Goal: Task Accomplishment & Management: Use online tool/utility

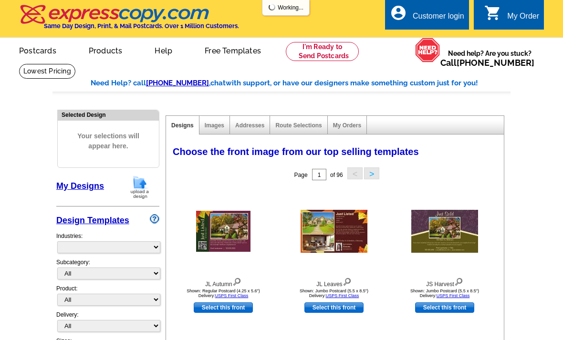
select select "785"
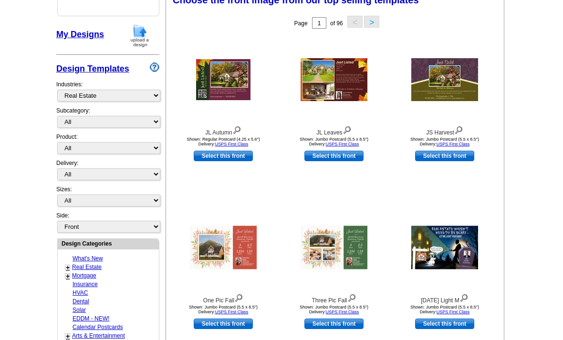
scroll to position [152, 0]
click at [66, 264] on link "+" at bounding box center [68, 268] width 4 height 8
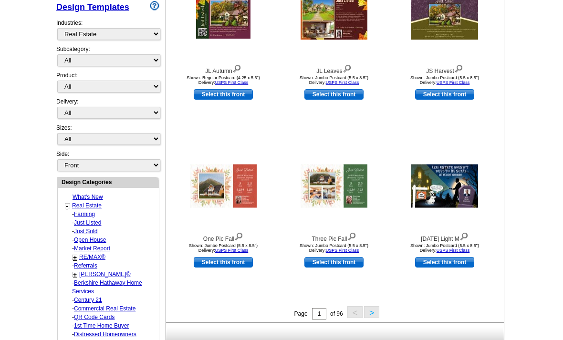
scroll to position [215, 0]
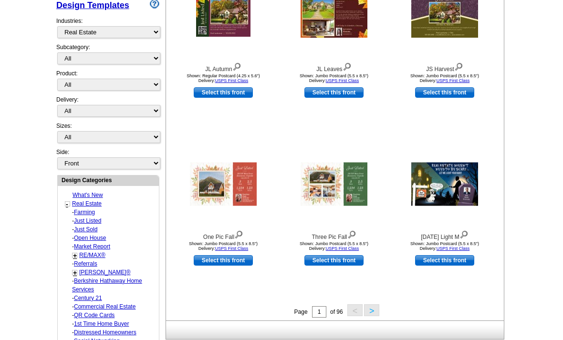
click at [74, 252] on link "+" at bounding box center [75, 256] width 4 height 8
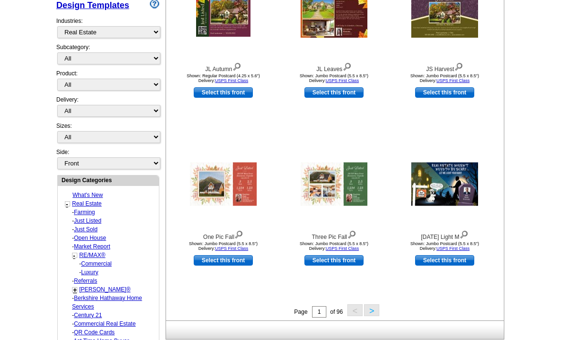
click at [93, 252] on link "RE/MAX®" at bounding box center [92, 255] width 26 height 7
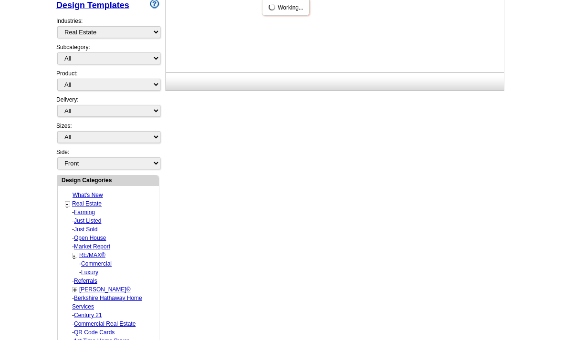
select select "807"
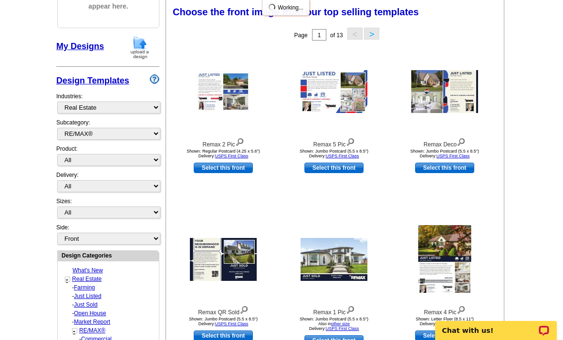
scroll to position [0, 0]
click at [117, 157] on select "All Postcards Letters and flyers Business Cards Door Hangers Greeting Cards" at bounding box center [108, 160] width 103 height 12
select select "3"
select select "5"
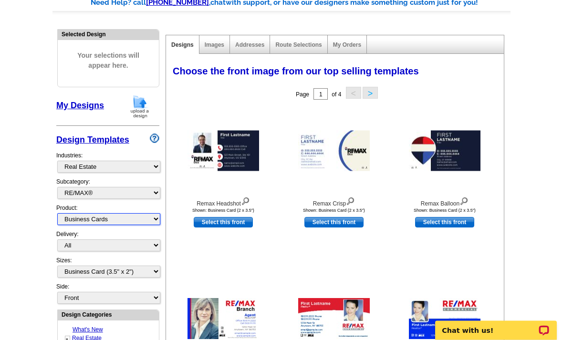
scroll to position [81, 0]
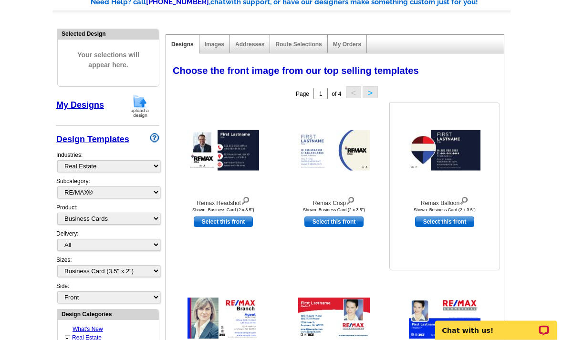
click at [467, 200] on img at bounding box center [463, 200] width 9 height 10
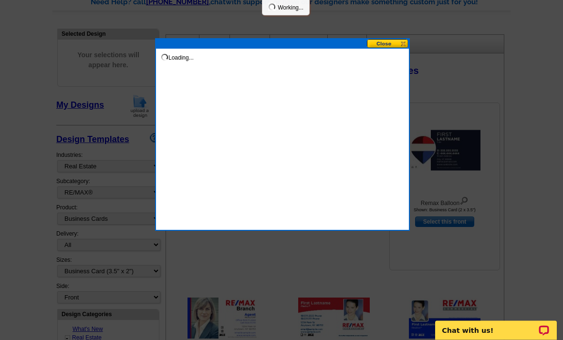
scroll to position [81, 0]
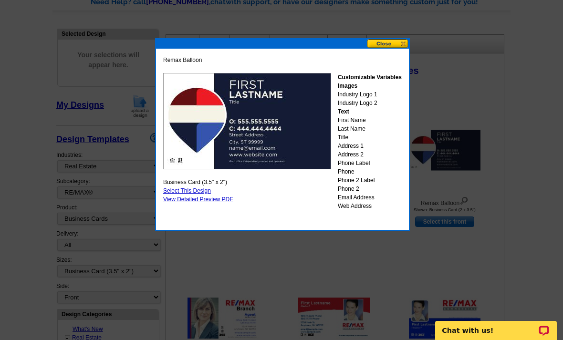
click at [381, 43] on button at bounding box center [388, 43] width 42 height 9
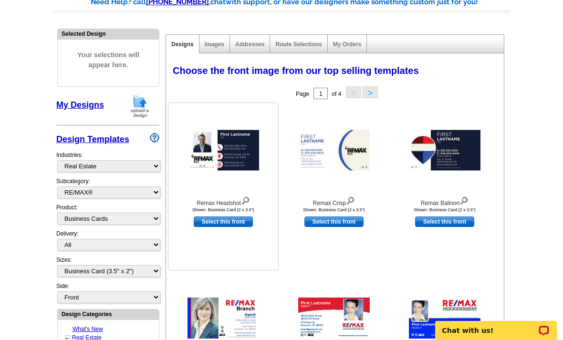
click at [245, 198] on img at bounding box center [245, 200] width 9 height 10
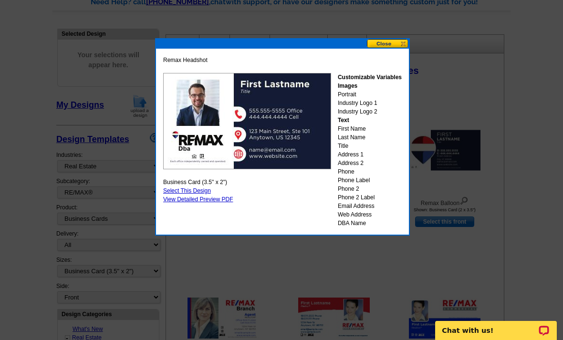
click at [382, 41] on button at bounding box center [388, 43] width 42 height 9
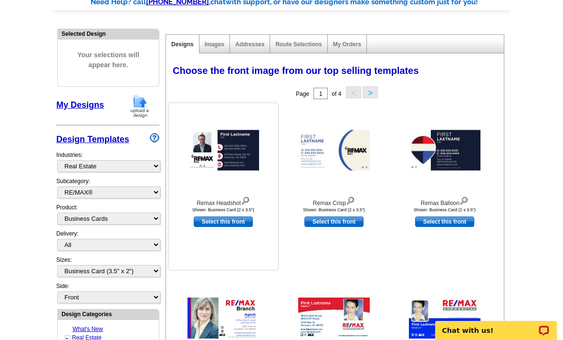
click at [244, 151] on img at bounding box center [223, 150] width 72 height 41
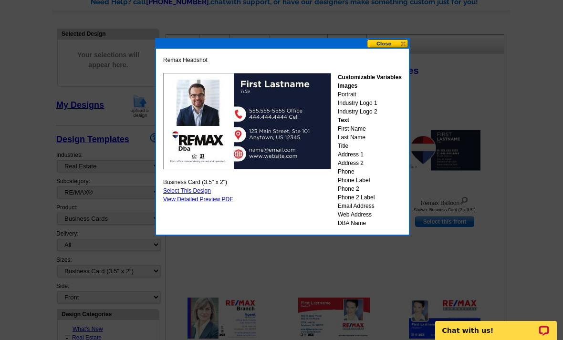
click at [352, 100] on div "Customizable Variables Images Portrait Industry Logo 1 Industry Logo 2 Text Fir…" at bounding box center [370, 150] width 64 height 154
click at [382, 40] on button at bounding box center [388, 43] width 42 height 9
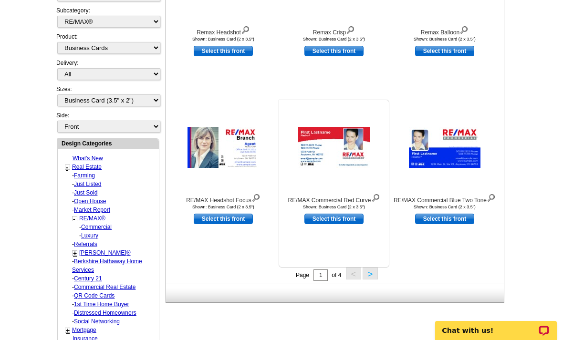
scroll to position [268, 0]
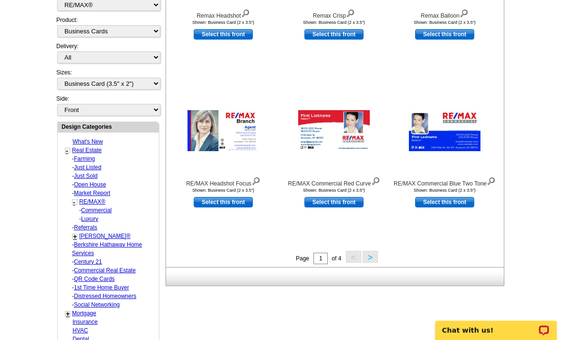
click at [366, 261] on button ">" at bounding box center [369, 257] width 15 height 12
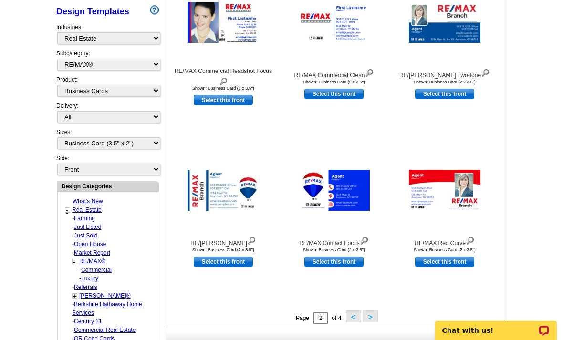
scroll to position [254, 0]
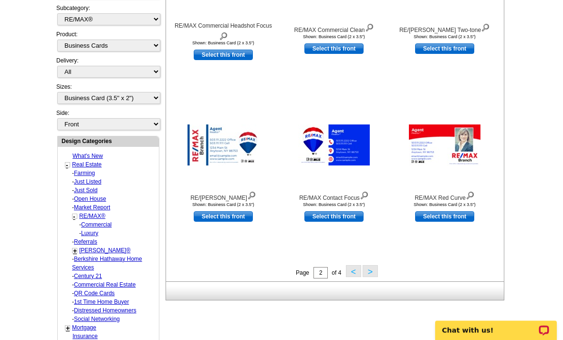
click at [371, 275] on button ">" at bounding box center [369, 272] width 15 height 12
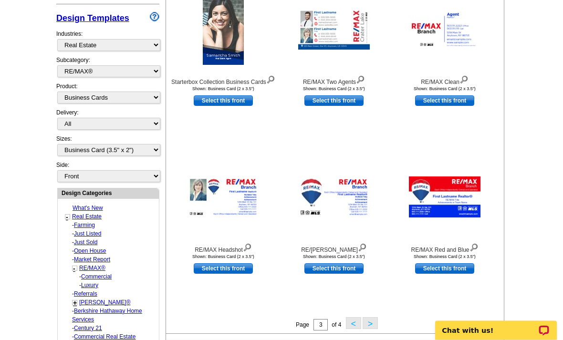
scroll to position [210, 0]
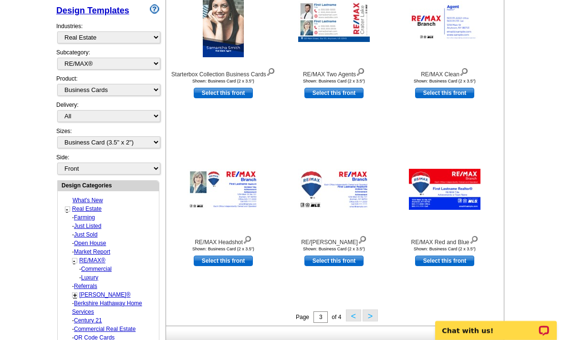
click at [369, 315] on button ">" at bounding box center [369, 315] width 15 height 12
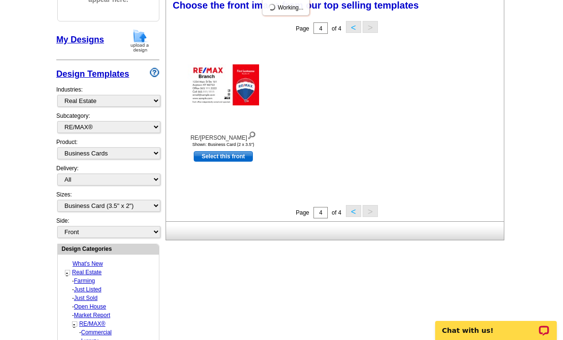
scroll to position [140, 0]
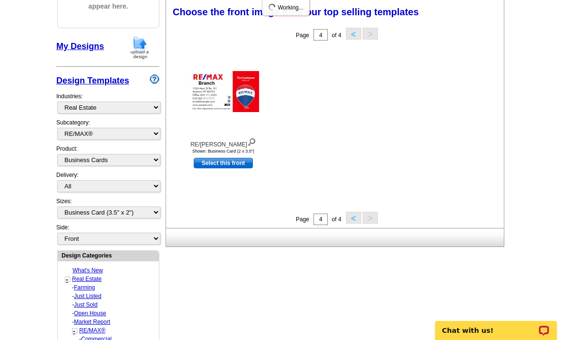
click at [349, 223] on button "<" at bounding box center [353, 218] width 15 height 12
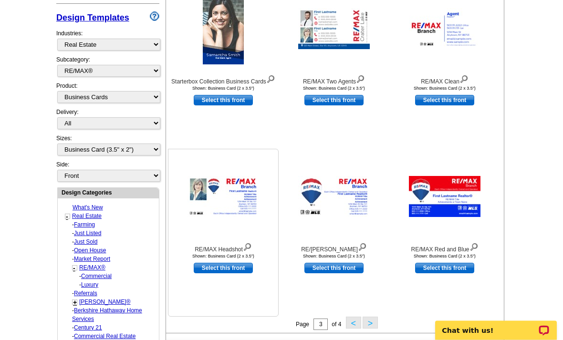
scroll to position [209, 0]
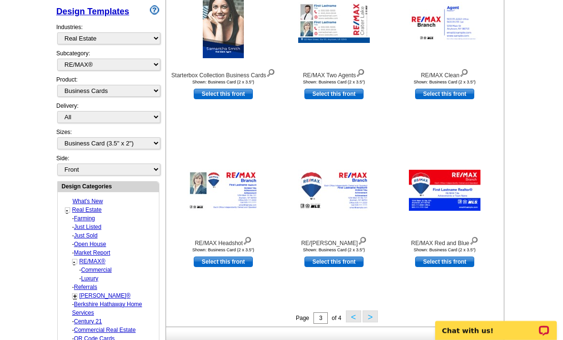
click at [353, 314] on button "<" at bounding box center [353, 316] width 15 height 12
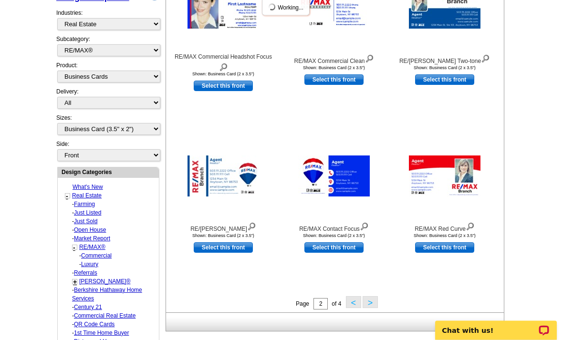
scroll to position [236, 0]
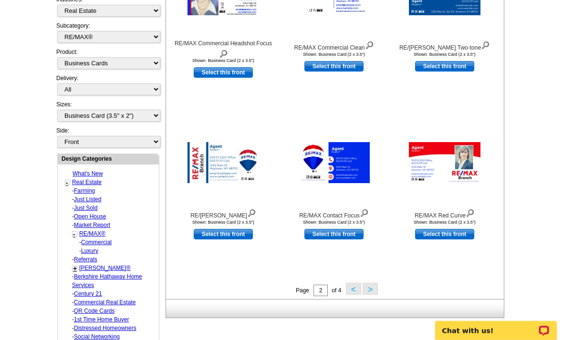
click at [346, 289] on button "<" at bounding box center [353, 289] width 15 height 12
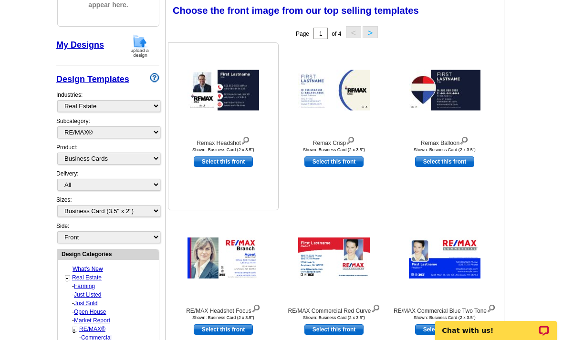
scroll to position [140, 0]
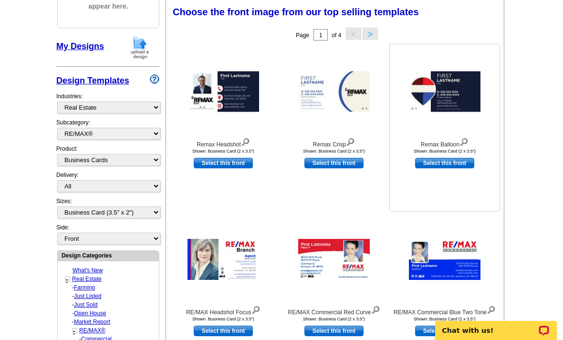
click at [440, 166] on link "Select this front" at bounding box center [444, 163] width 59 height 10
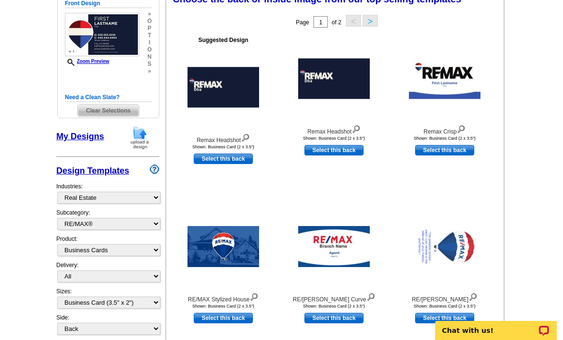
scroll to position [151, 0]
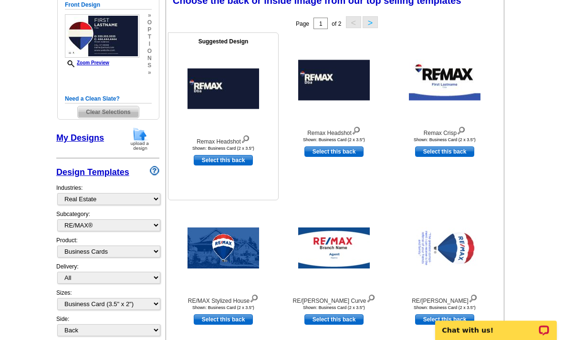
click at [245, 140] on img at bounding box center [245, 139] width 9 height 10
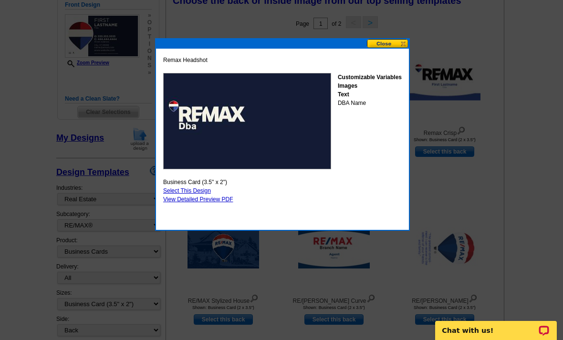
click at [400, 43] on button at bounding box center [388, 43] width 42 height 9
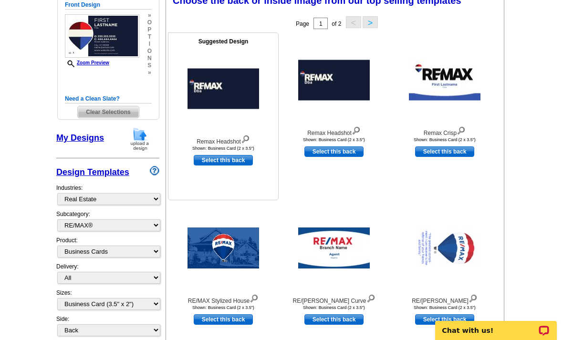
click at [236, 161] on link "Select this back" at bounding box center [223, 160] width 59 height 10
select select "front"
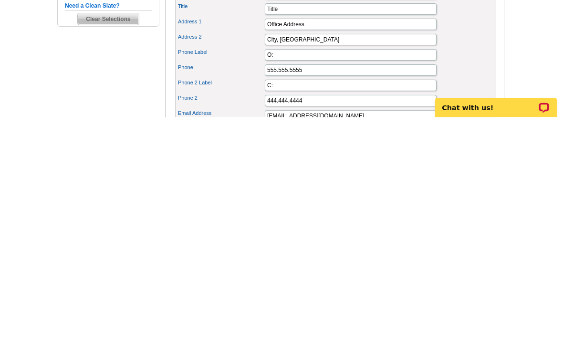
scroll to position [119, 0]
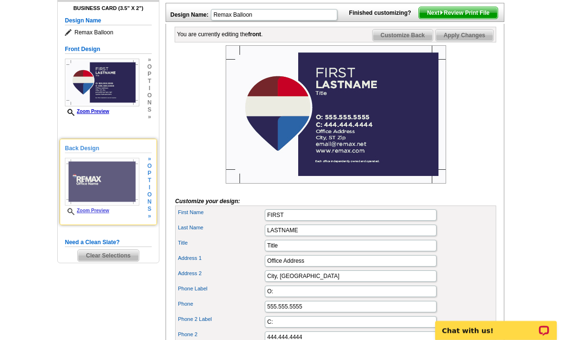
click at [118, 171] on img at bounding box center [102, 182] width 74 height 48
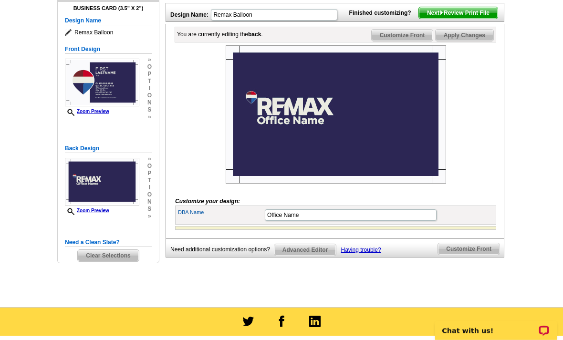
click at [299, 123] on img at bounding box center [336, 114] width 220 height 138
click at [301, 221] on input "Office Name" at bounding box center [351, 214] width 172 height 11
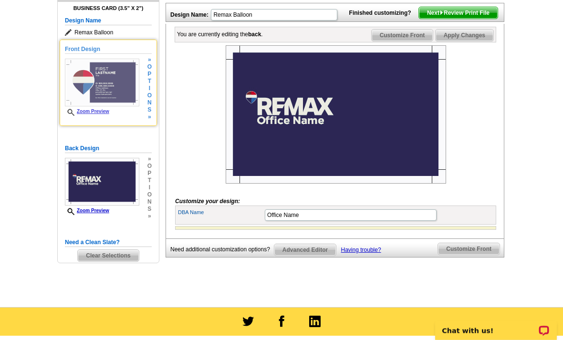
click at [132, 85] on img at bounding box center [102, 83] width 74 height 48
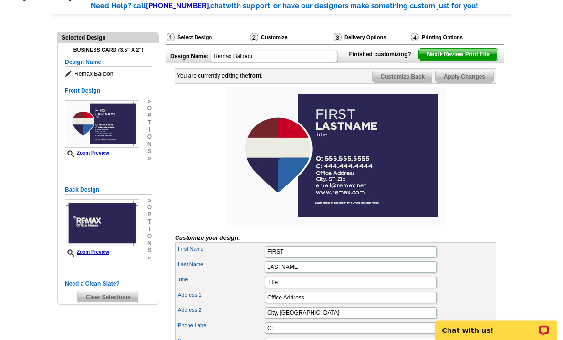
scroll to position [77, 0]
click at [304, 257] on form "Customize your design: First Name FIRST Last Name LASTNAME Title Title Address …" at bounding box center [335, 268] width 321 height 363
click at [274, 163] on img at bounding box center [336, 156] width 220 height 138
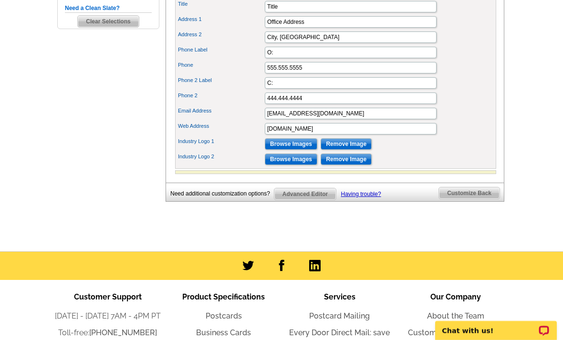
scroll to position [350, 0]
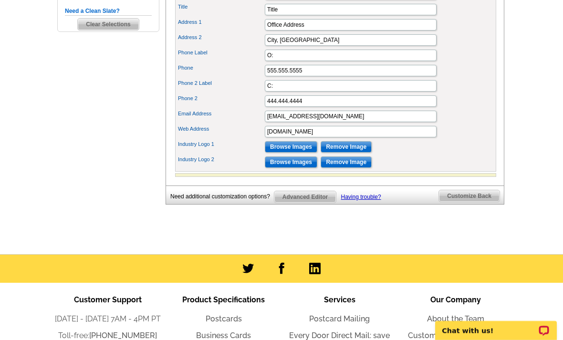
click at [293, 153] on input "Browse Images" at bounding box center [291, 146] width 52 height 11
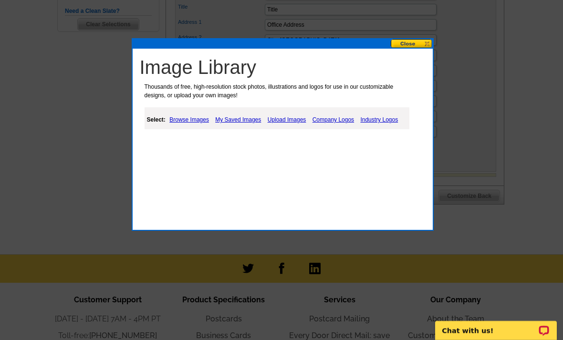
click at [200, 121] on link "Browse Images" at bounding box center [189, 119] width 44 height 11
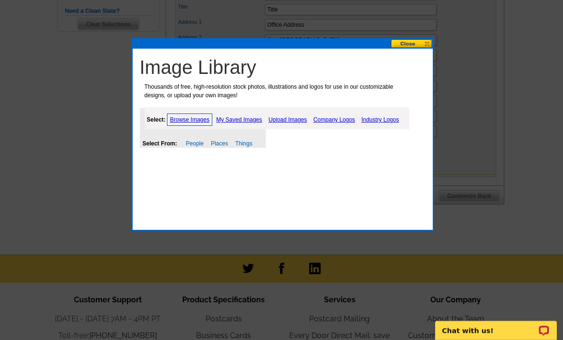
click at [293, 118] on link "Upload Images" at bounding box center [287, 119] width 43 height 11
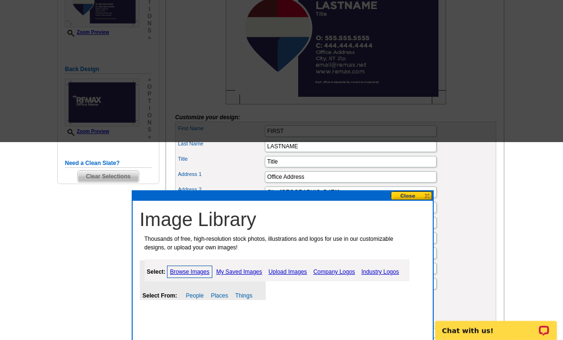
scroll to position [0, 0]
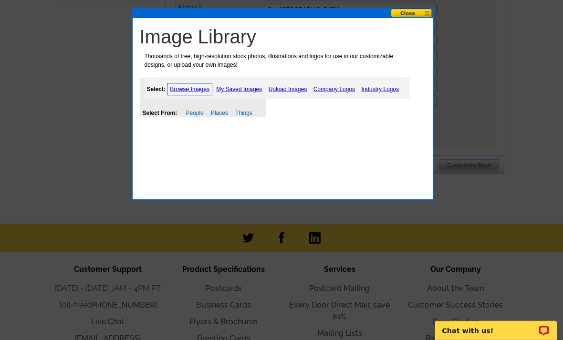
click at [409, 13] on button at bounding box center [411, 13] width 42 height 9
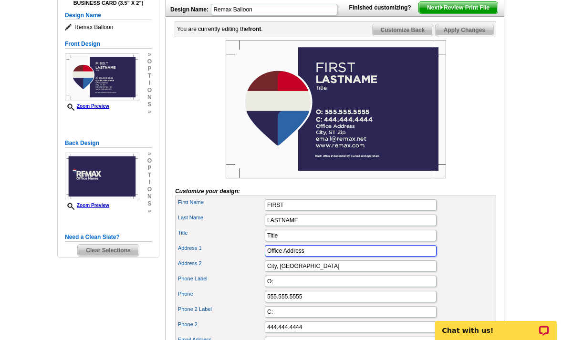
scroll to position [122, 0]
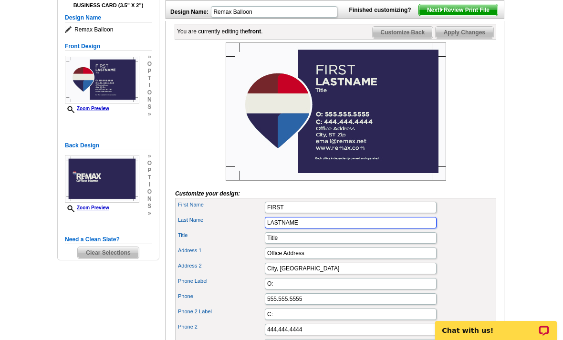
click at [299, 228] on input "LASTNAME" at bounding box center [351, 222] width 172 height 11
drag, startPoint x: 300, startPoint y: 238, endPoint x: 253, endPoint y: 236, distance: 47.7
click at [252, 230] on div "Last Name LASTNAME" at bounding box center [335, 222] width 317 height 15
click at [289, 213] on input "FIRST" at bounding box center [351, 207] width 172 height 11
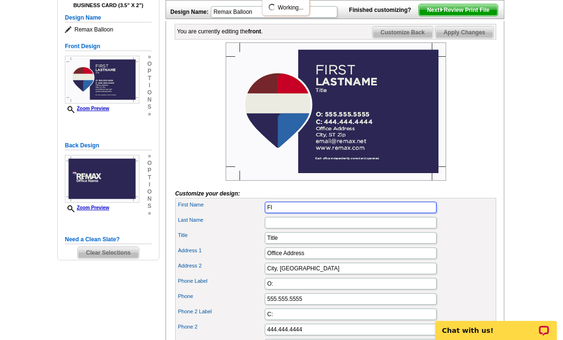
type input "F"
type input "[PERSON_NAME]"
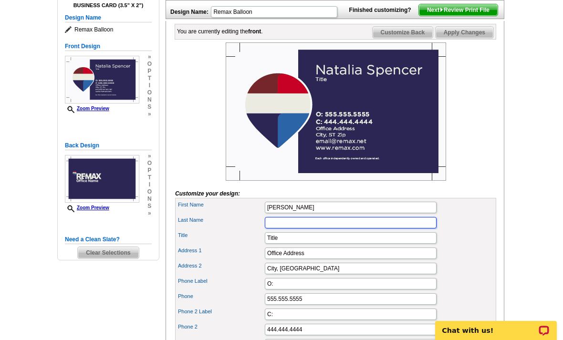
click at [305, 228] on input "Last Name" at bounding box center [351, 222] width 172 height 11
type input "Hablo Español"
drag, startPoint x: 316, startPoint y: 238, endPoint x: 264, endPoint y: 236, distance: 51.5
click at [265, 228] on input "Hablo Español" at bounding box center [351, 222] width 172 height 11
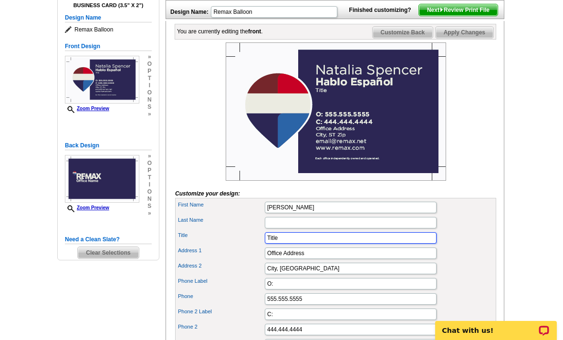
click at [279, 244] on input "Title" at bounding box center [351, 237] width 172 height 11
type input "T"
type input "Broker - Hablo Español"
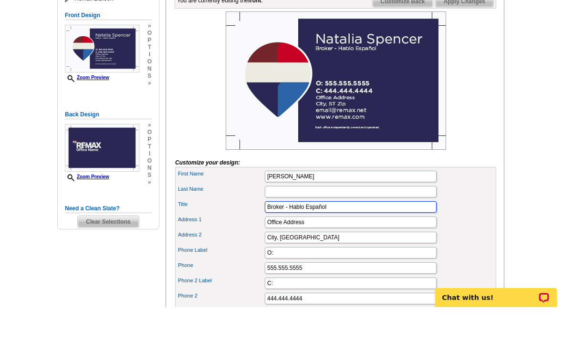
scroll to position [120, 0]
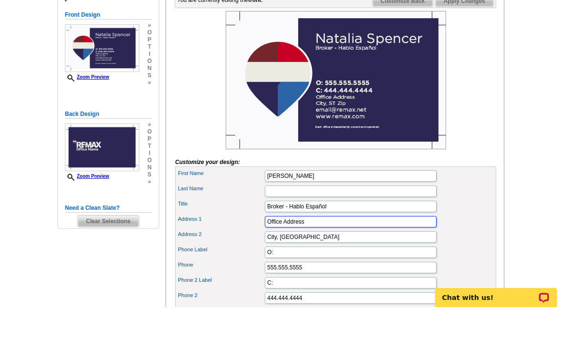
click at [301, 249] on input "Office Address" at bounding box center [351, 254] width 172 height 11
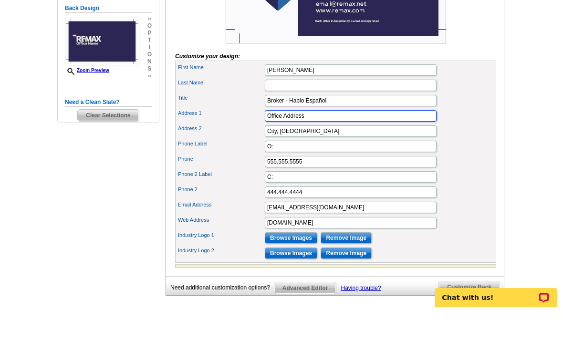
scroll to position [227, 0]
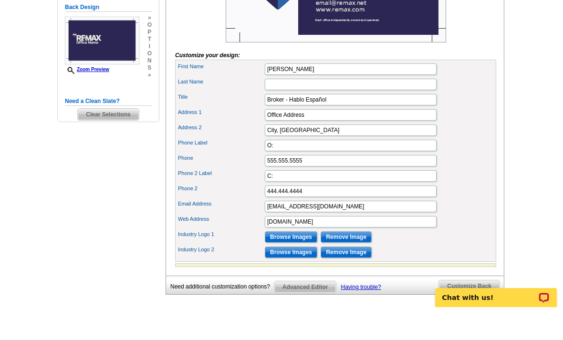
click at [362, 264] on input "Remove Image" at bounding box center [345, 269] width 51 height 11
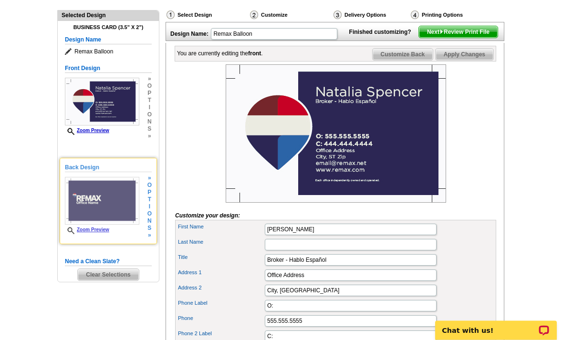
scroll to position [100, 0]
click at [117, 177] on img at bounding box center [102, 201] width 74 height 48
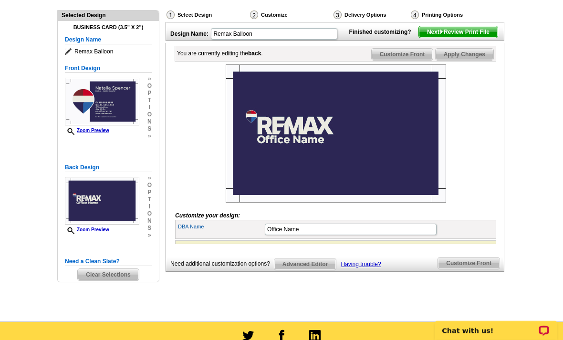
click at [305, 149] on img at bounding box center [336, 133] width 220 height 138
click at [423, 60] on span "Customize Front" at bounding box center [402, 54] width 62 height 11
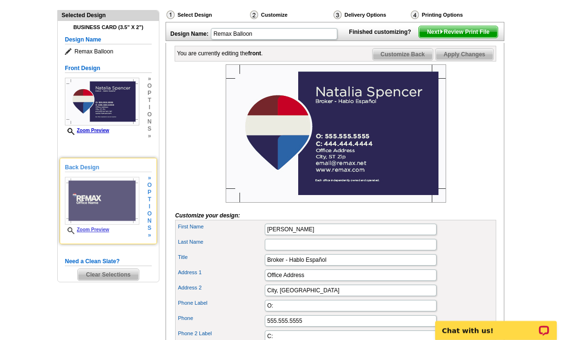
click at [75, 216] on img at bounding box center [102, 201] width 74 height 48
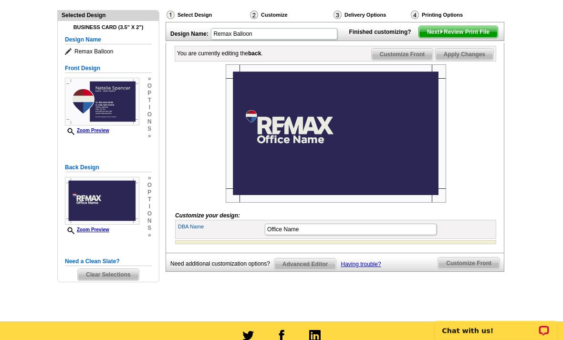
click at [313, 270] on span "Advanced Editor" at bounding box center [305, 263] width 62 height 11
